Goal: Task Accomplishment & Management: Manage account settings

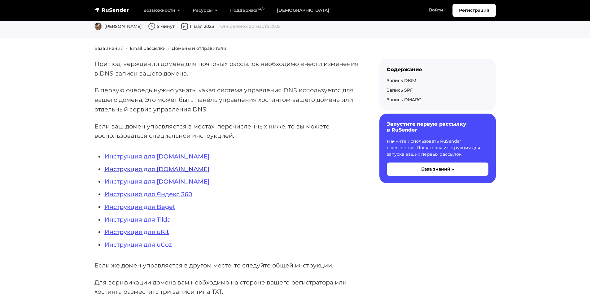
scroll to position [93, 0]
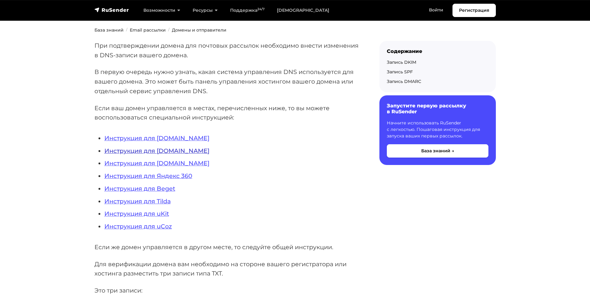
click at [159, 153] on link "Инструкция для Timeweb.ru" at bounding box center [156, 150] width 105 height 7
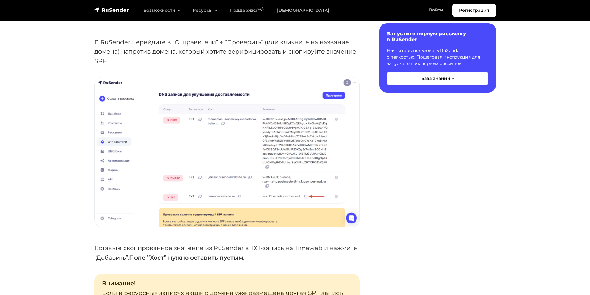
scroll to position [806, 0]
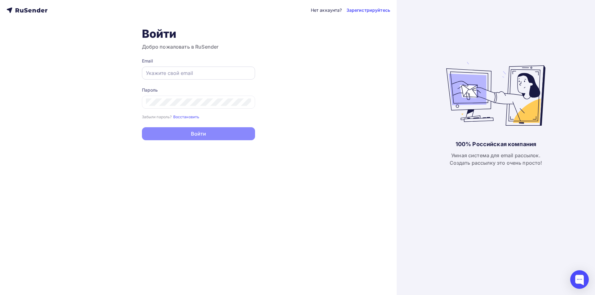
click at [170, 69] on div at bounding box center [198, 73] width 113 height 13
click at [203, 76] on input "text" at bounding box center [198, 72] width 105 height 7
paste input "info@3woodd.com"
type input "info@3woodd.com"
click at [213, 109] on div "Пароль Забыли пароль? Восстановить Забыли пароль? Восстановить" at bounding box center [198, 103] width 113 height 33
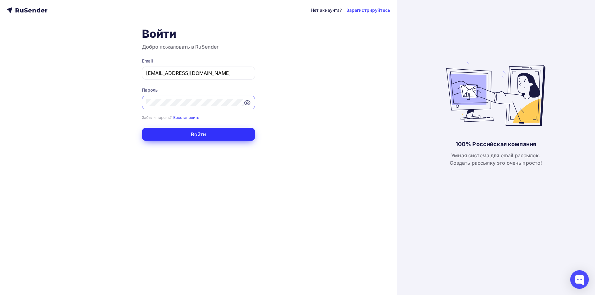
click at [206, 134] on button "Войти" at bounding box center [198, 134] width 113 height 13
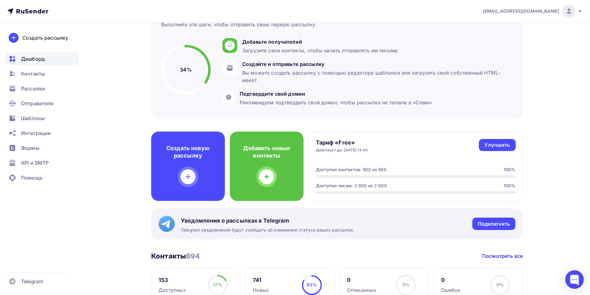
scroll to position [62, 0]
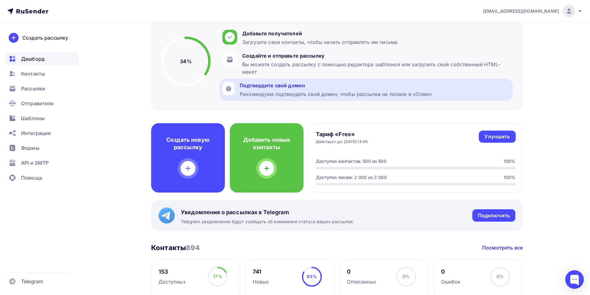
click at [333, 87] on div "Подтвердите свой домен" at bounding box center [336, 85] width 192 height 7
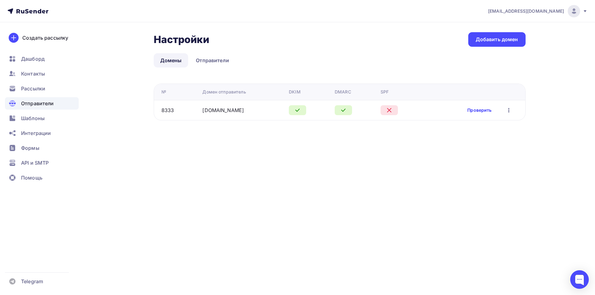
click at [485, 110] on link "Проверить" at bounding box center [479, 110] width 24 height 6
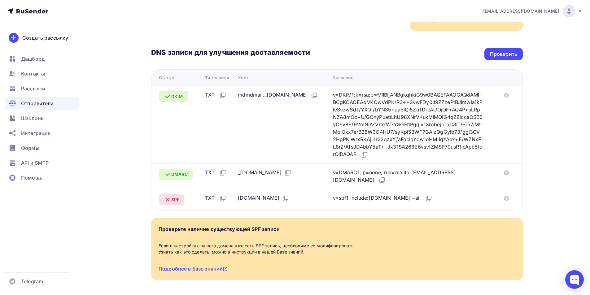
scroll to position [124, 0]
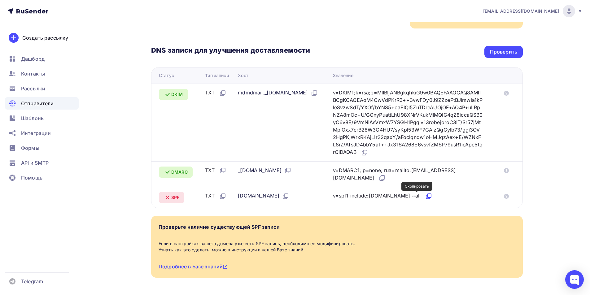
click at [425, 196] on icon at bounding box center [428, 196] width 7 height 7
click at [502, 57] on div "Проверить" at bounding box center [504, 52] width 38 height 12
click at [509, 197] on icon at bounding box center [506, 196] width 5 height 5
click at [498, 48] on div "Проверить" at bounding box center [504, 52] width 38 height 12
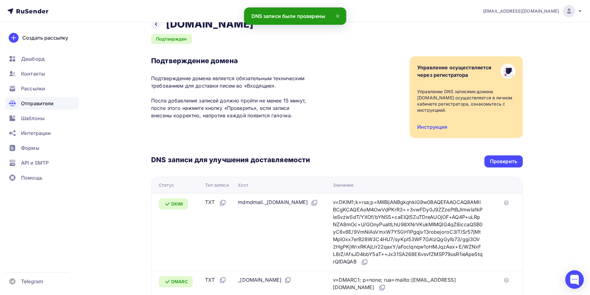
scroll to position [0, 0]
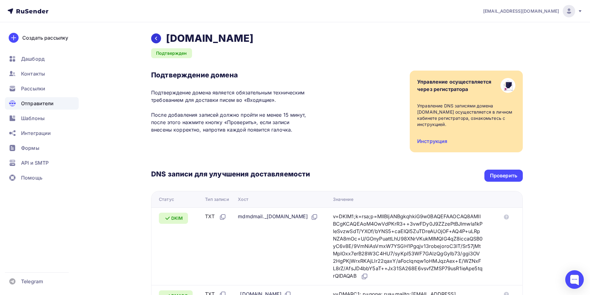
click at [158, 37] on icon at bounding box center [156, 38] width 5 height 5
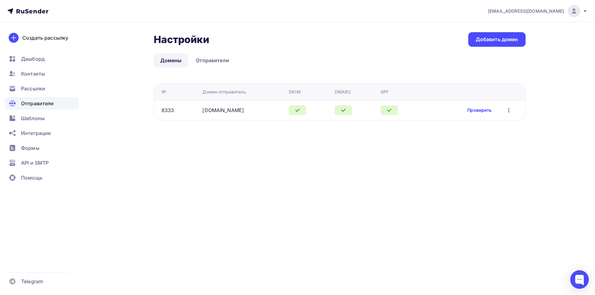
click at [473, 110] on link "Проверить" at bounding box center [479, 110] width 24 height 6
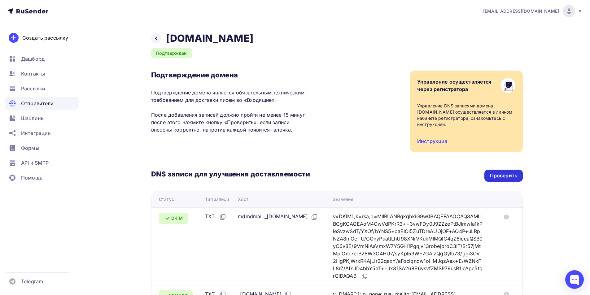
click at [509, 173] on div "Проверить" at bounding box center [503, 175] width 27 height 7
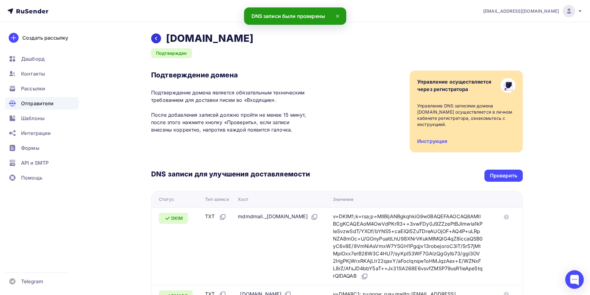
click at [157, 38] on icon at bounding box center [156, 38] width 5 height 5
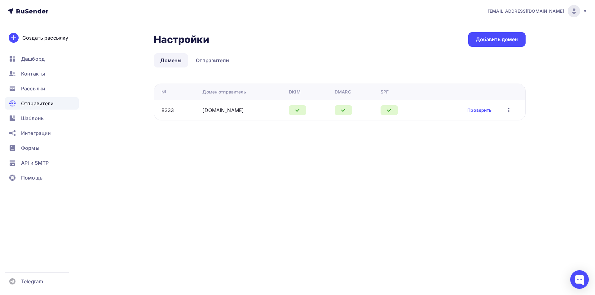
click at [580, 9] on div "info@3woodd.com" at bounding box center [537, 11] width 99 height 12
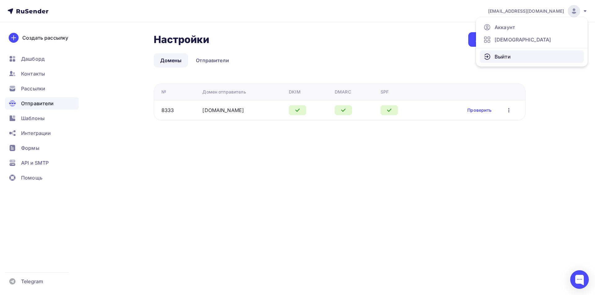
click at [513, 54] on link "Выйти" at bounding box center [532, 57] width 104 height 12
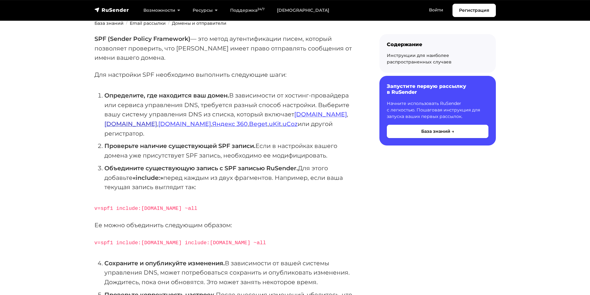
scroll to position [93, 0]
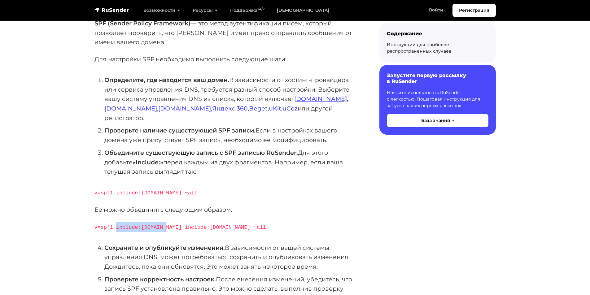
drag, startPoint x: 115, startPoint y: 217, endPoint x: 160, endPoint y: 216, distance: 45.2
click at [160, 225] on code "v=spf1 include:[DOMAIN_NAME] include:[DOMAIN_NAME] ~all" at bounding box center [181, 228] width 172 height 6
copy code "include:[DOMAIN_NAME]"
